Goal: Task Accomplishment & Management: Manage account settings

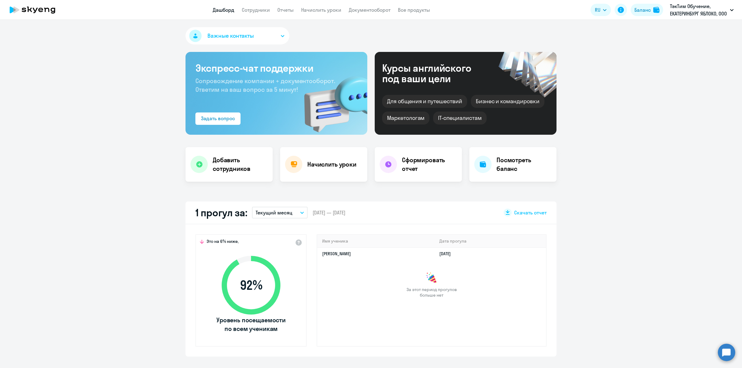
select select "30"
click at [375, 8] on link "Документооборот" at bounding box center [370, 10] width 42 height 6
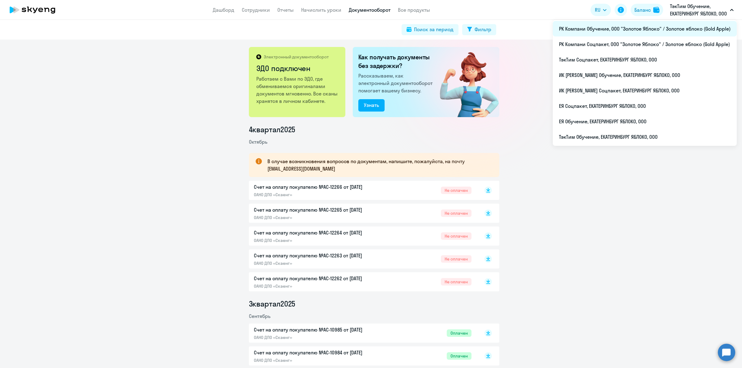
click at [664, 31] on li "РК Компани Обучение, ООО "Золотое Яблоко" / Золотое яблоко (Gold Apple)" at bounding box center [645, 28] width 184 height 15
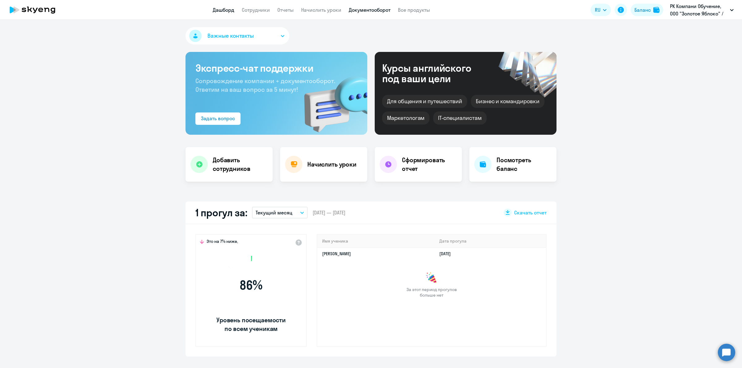
click at [368, 13] on link "Документооборот" at bounding box center [370, 10] width 42 height 6
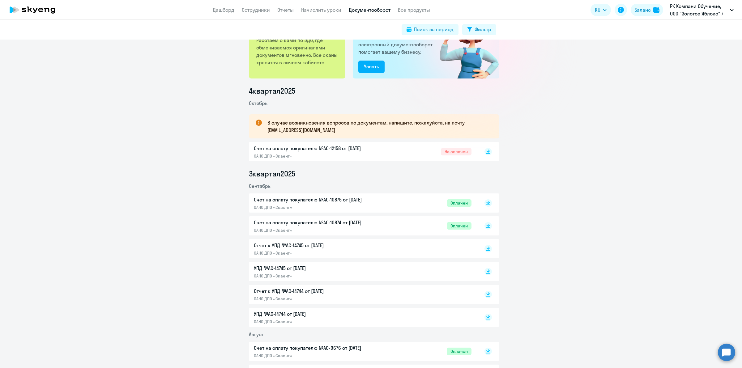
scroll to position [77, 0]
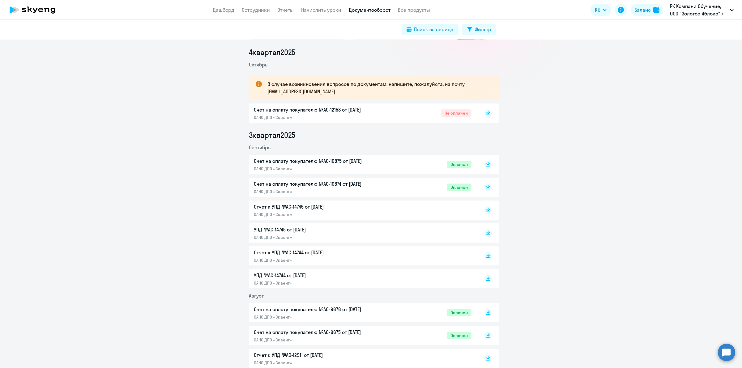
click at [379, 113] on p "Счет на оплату покупателю №AC-12158 от [DATE]" at bounding box center [319, 109] width 130 height 7
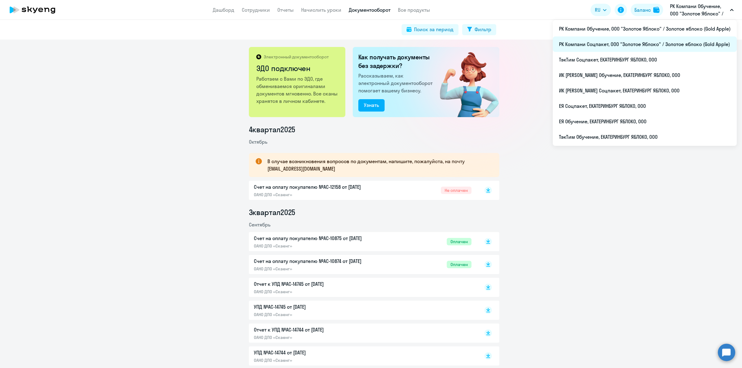
click at [650, 43] on li "РК Компани Соцпакет, ООО "Золотое Яблоко" / Золотое яблоко (Gold Apple)" at bounding box center [645, 44] width 184 height 15
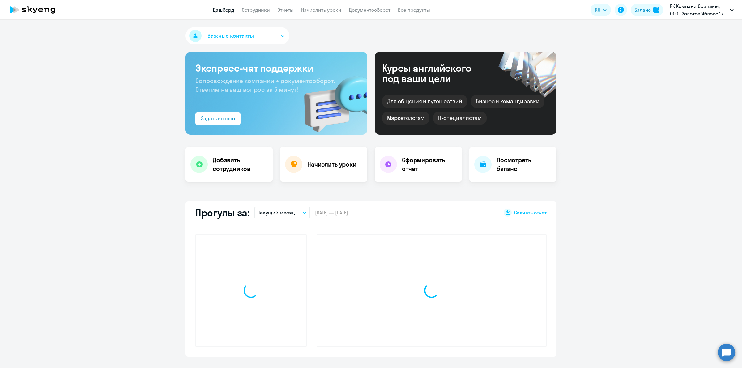
click at [367, 9] on link "Документооборот" at bounding box center [370, 10] width 42 height 6
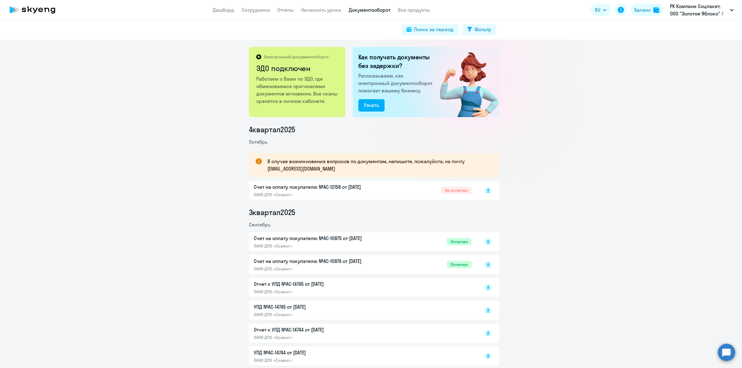
click at [396, 200] on div "Счет на оплату покупателю №AC-12158 от [DATE] ОАНО ДПО «Скаенг» Не оплачен" at bounding box center [374, 190] width 251 height 19
click at [398, 196] on div "Счет на оплату покупателю №AC-12158 от [DATE] ОАНО ДПО «Скаенг» Не оплачен" at bounding box center [363, 190] width 218 height 14
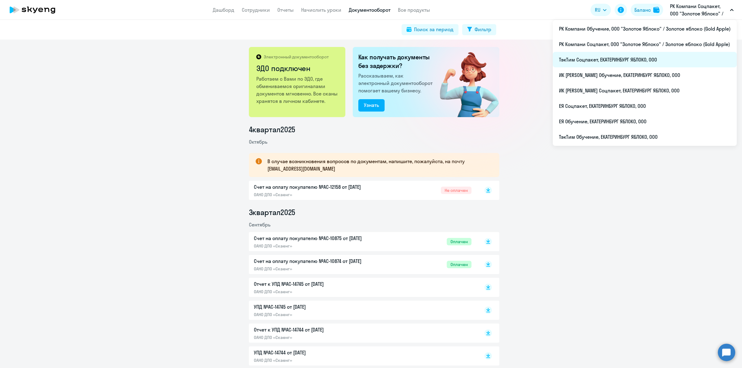
click at [661, 61] on li "ТэкТим Соцпакет, ЕКАТЕРИНБУРГ ЯБЛОКО, ООО" at bounding box center [645, 59] width 184 height 15
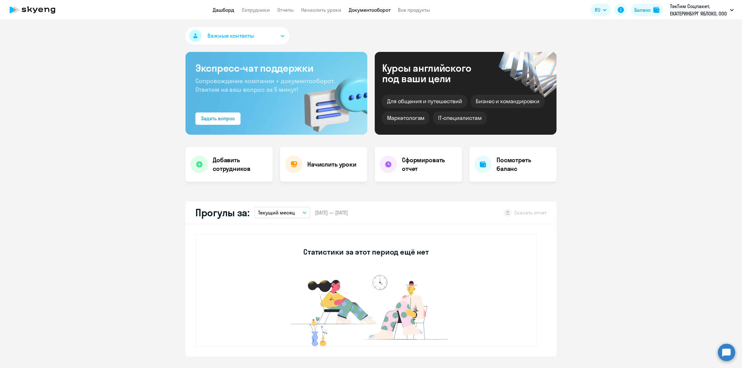
click at [365, 9] on link "Документооборот" at bounding box center [370, 10] width 42 height 6
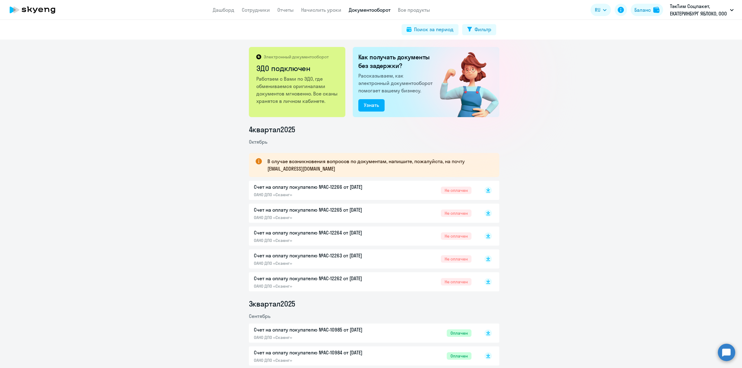
scroll to position [39, 0]
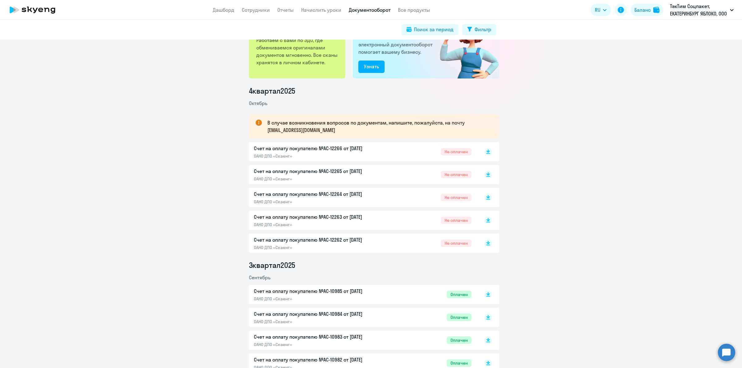
click at [382, 238] on div "Счет на оплату покупателю №AC-12262 от [DATE] ОАНО ДПО «Скаенг» Не оплачен" at bounding box center [363, 243] width 218 height 14
click at [345, 223] on p "ОАНО ДПО «Скаенг»" at bounding box center [319, 225] width 130 height 6
click at [437, 200] on div "Не оплачен" at bounding box center [453, 197] width 38 height 7
click at [376, 195] on p "Счет на оплату покупателю №AC-12264 от [DATE]" at bounding box center [319, 194] width 130 height 7
click at [353, 176] on p "ОАНО ДПО «Скаенг»" at bounding box center [319, 179] width 130 height 6
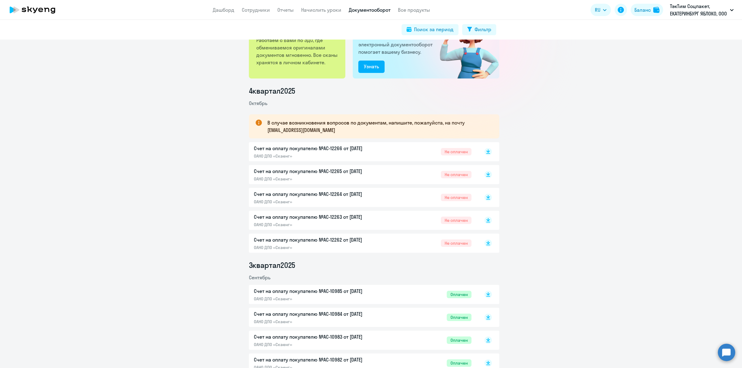
click at [356, 152] on p "Счет на оплату покупателю №AC-12266 от [DATE]" at bounding box center [319, 148] width 130 height 7
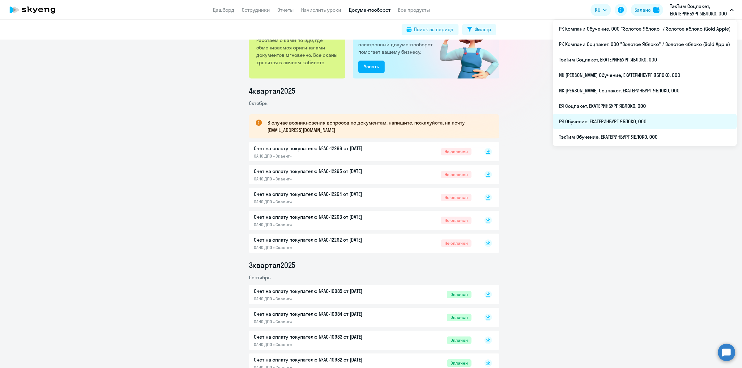
click at [641, 129] on li "ЕЯ Обучение, ЕКАТЕРИНБУРГ ЯБЛОКО, ООО" at bounding box center [645, 121] width 184 height 15
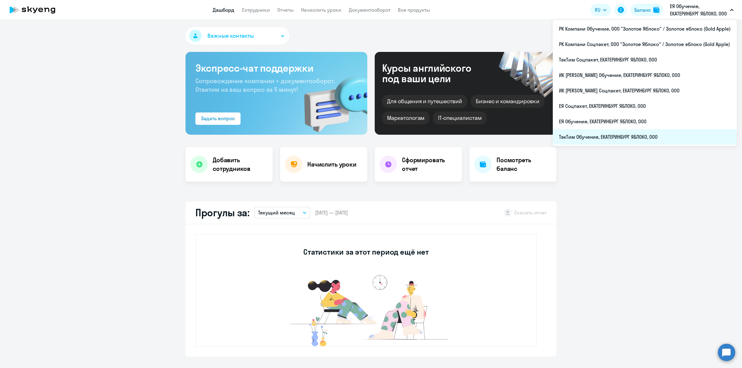
click at [649, 139] on li "ТэкТим Обучение, ЕКАТЕРИНБУРГ ЯБЛОКО, ООО" at bounding box center [645, 136] width 184 height 15
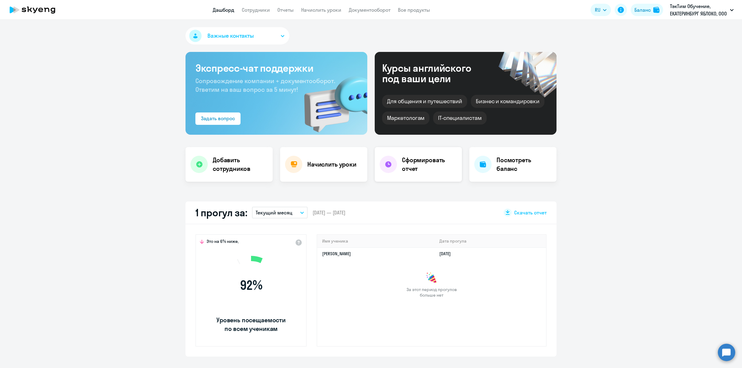
scroll to position [116, 0]
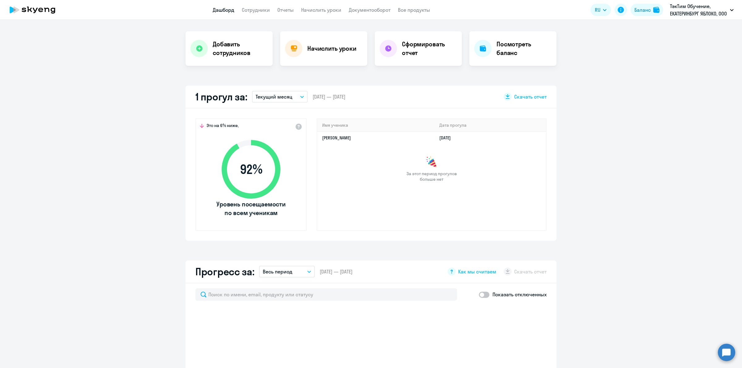
select select "30"
